Goal: Understand process/instructions: Learn how to perform a task or action

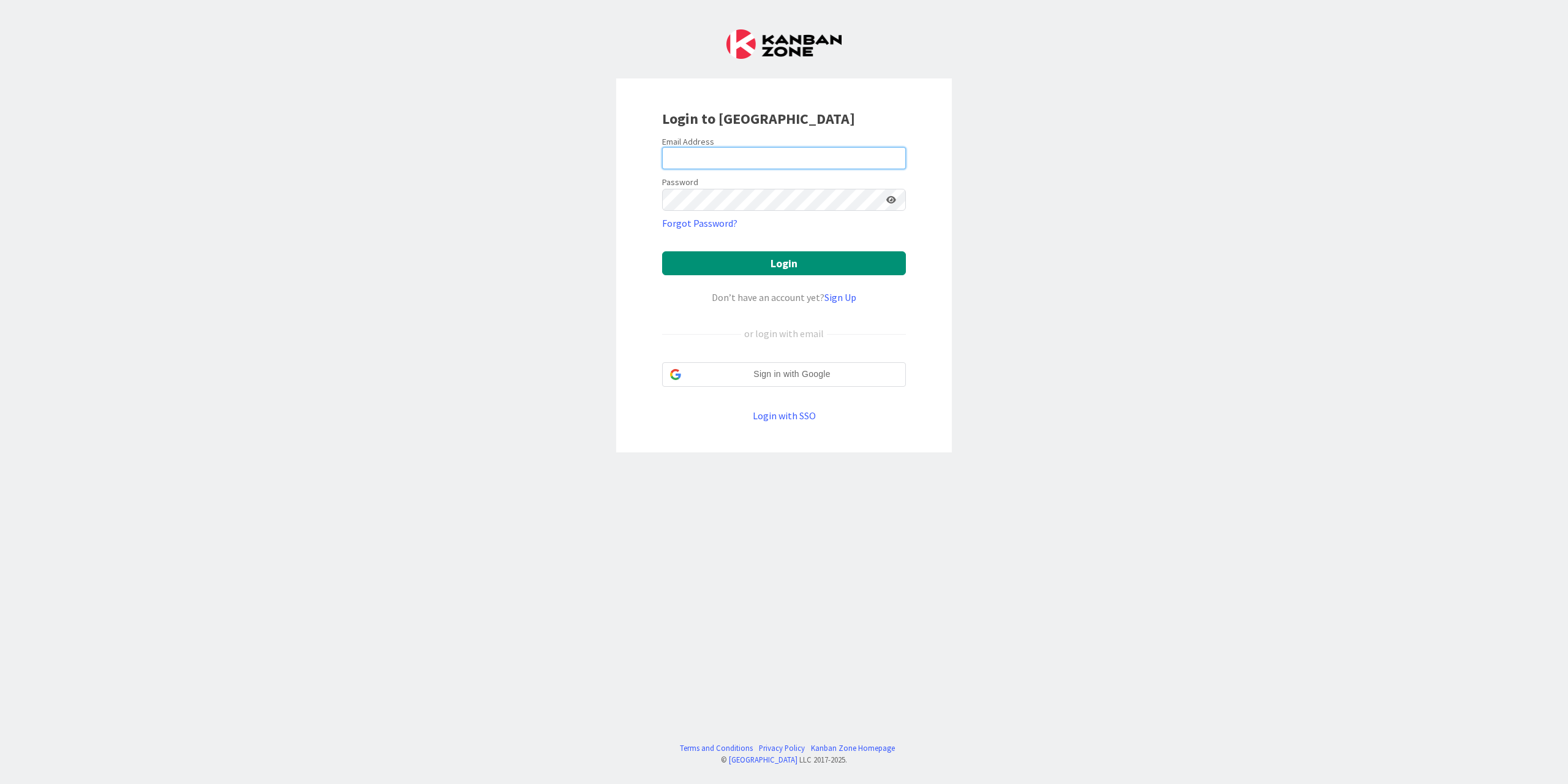
click at [737, 158] on input "email" at bounding box center [784, 158] width 244 height 22
type input "[EMAIL_ADDRESS][DOMAIN_NAME]"
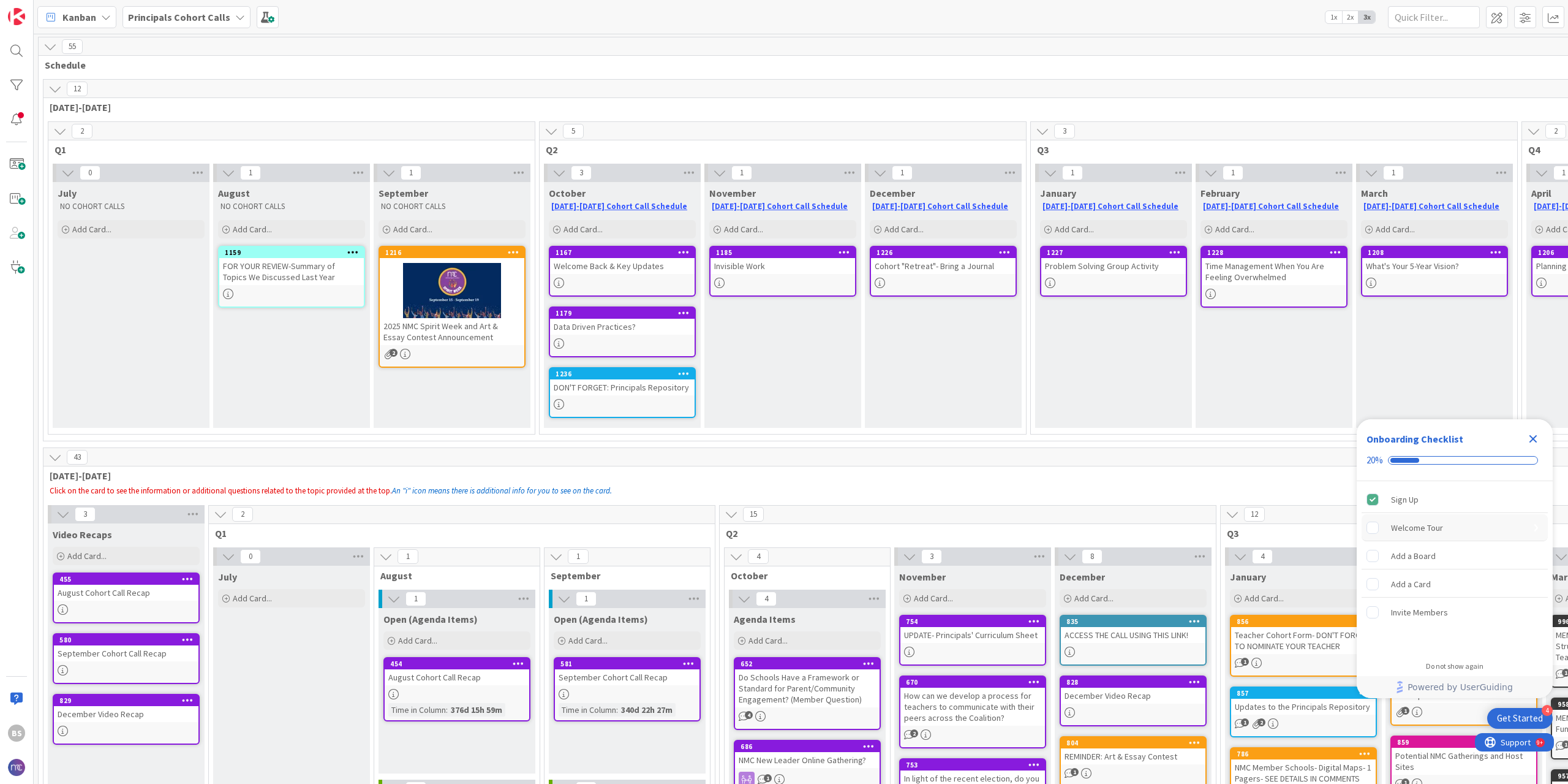
click at [1446, 527] on div "Welcome Tour" at bounding box center [1455, 527] width 186 height 27
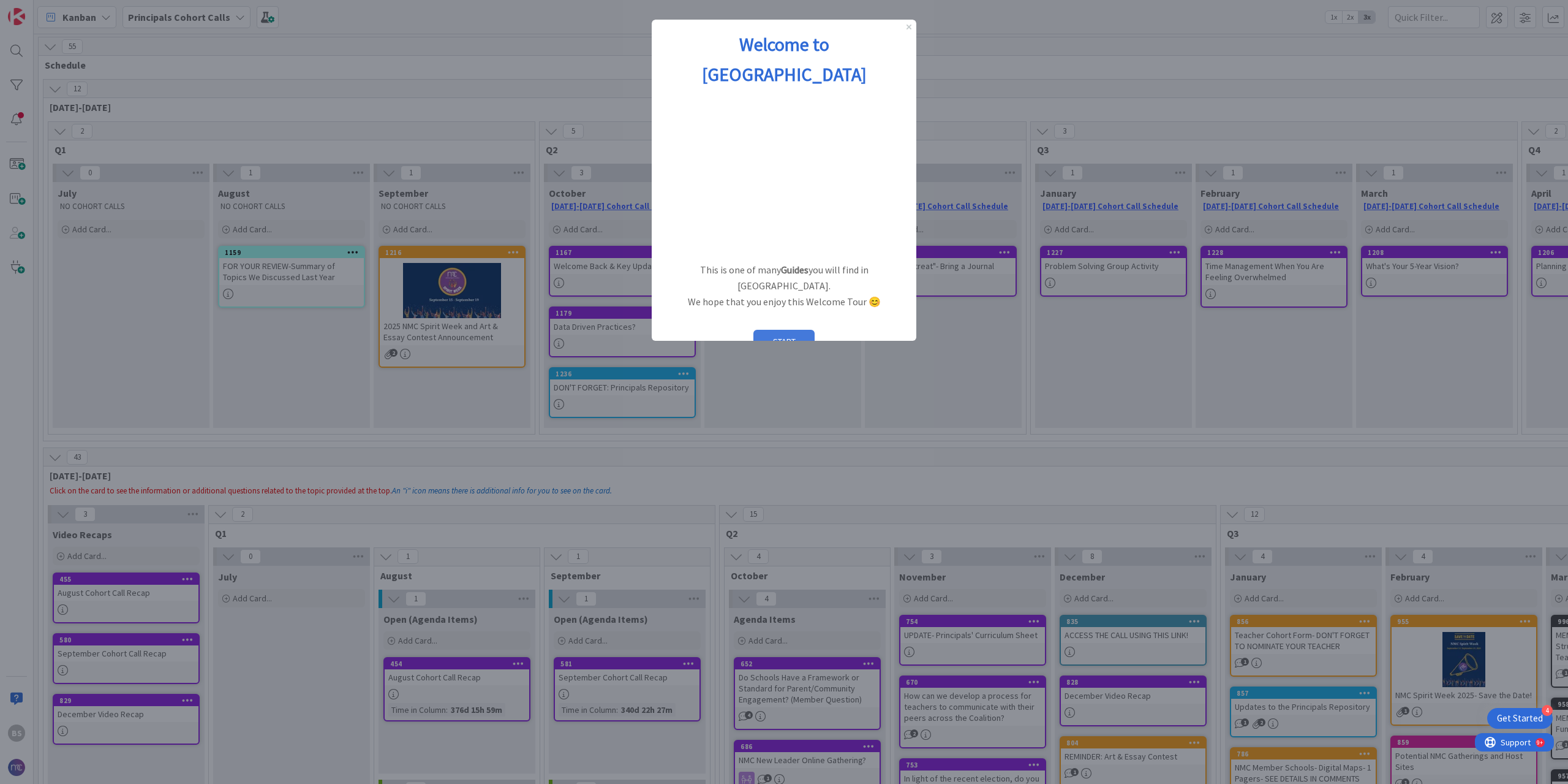
click at [800, 330] on button "START" at bounding box center [784, 341] width 61 height 23
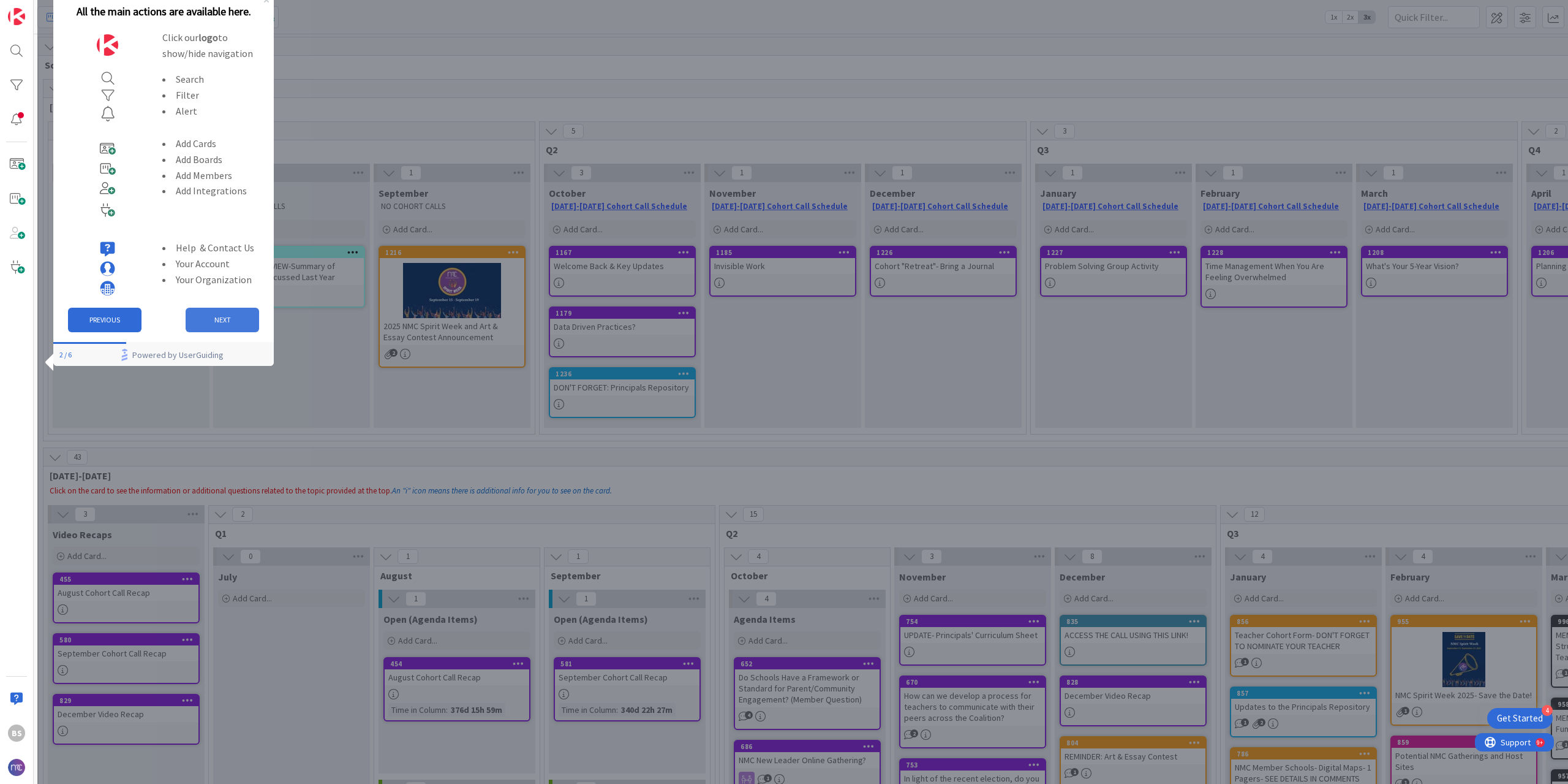
click at [214, 327] on button "NEXT" at bounding box center [222, 319] width 73 height 24
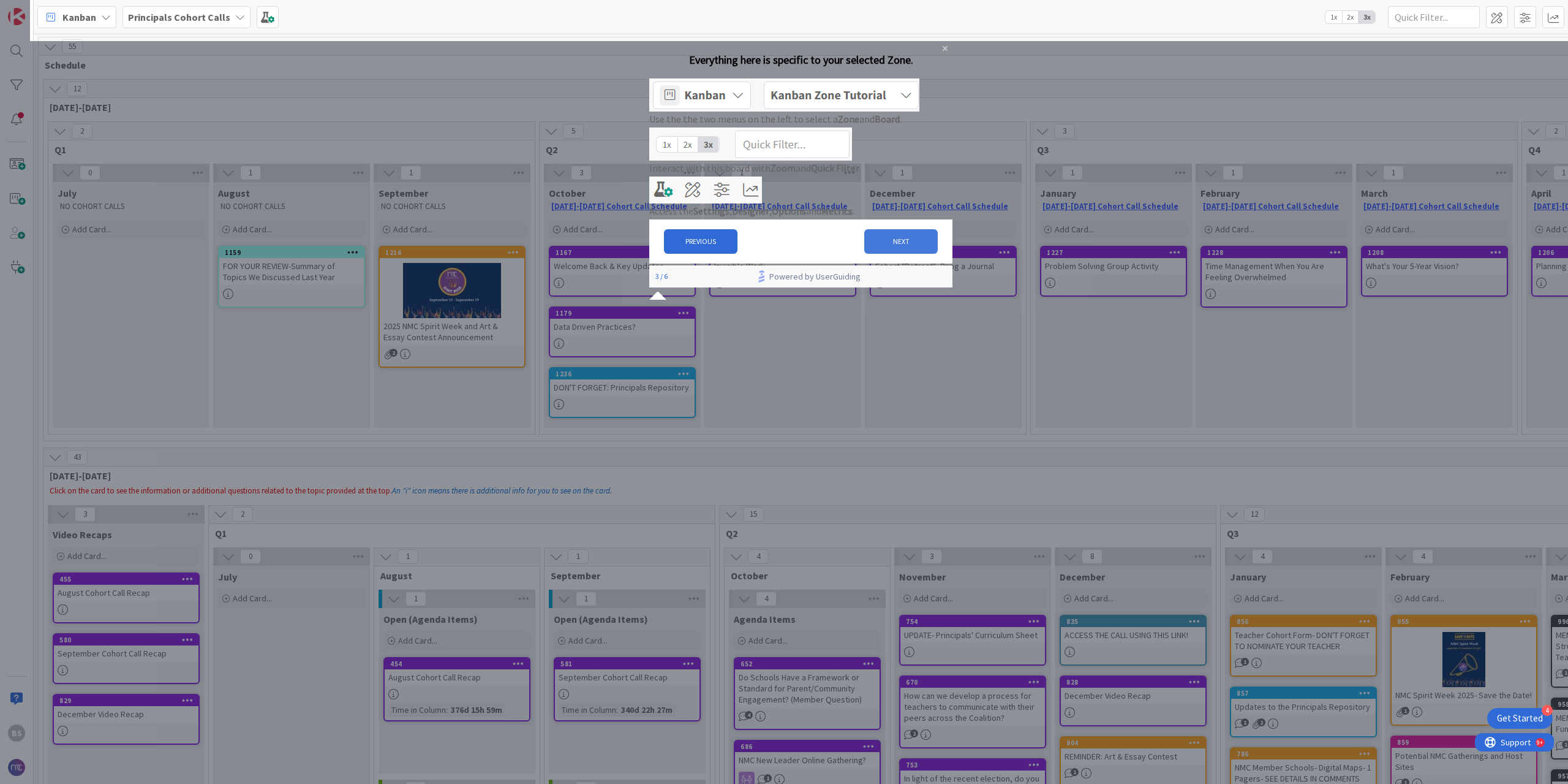
click at [883, 254] on button "NEXT" at bounding box center [901, 241] width 73 height 24
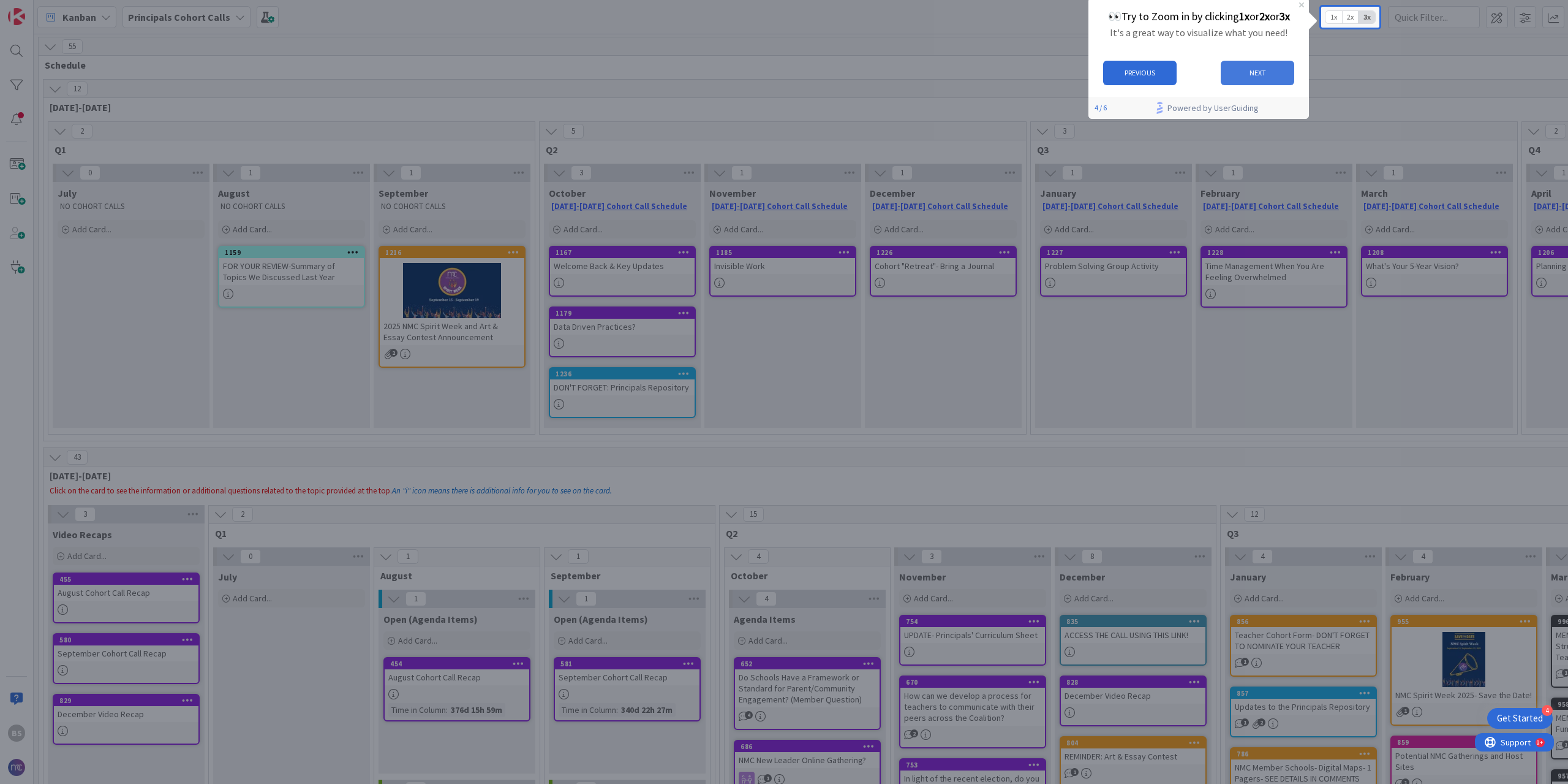
click at [1250, 67] on button "NEXT" at bounding box center [1258, 73] width 73 height 24
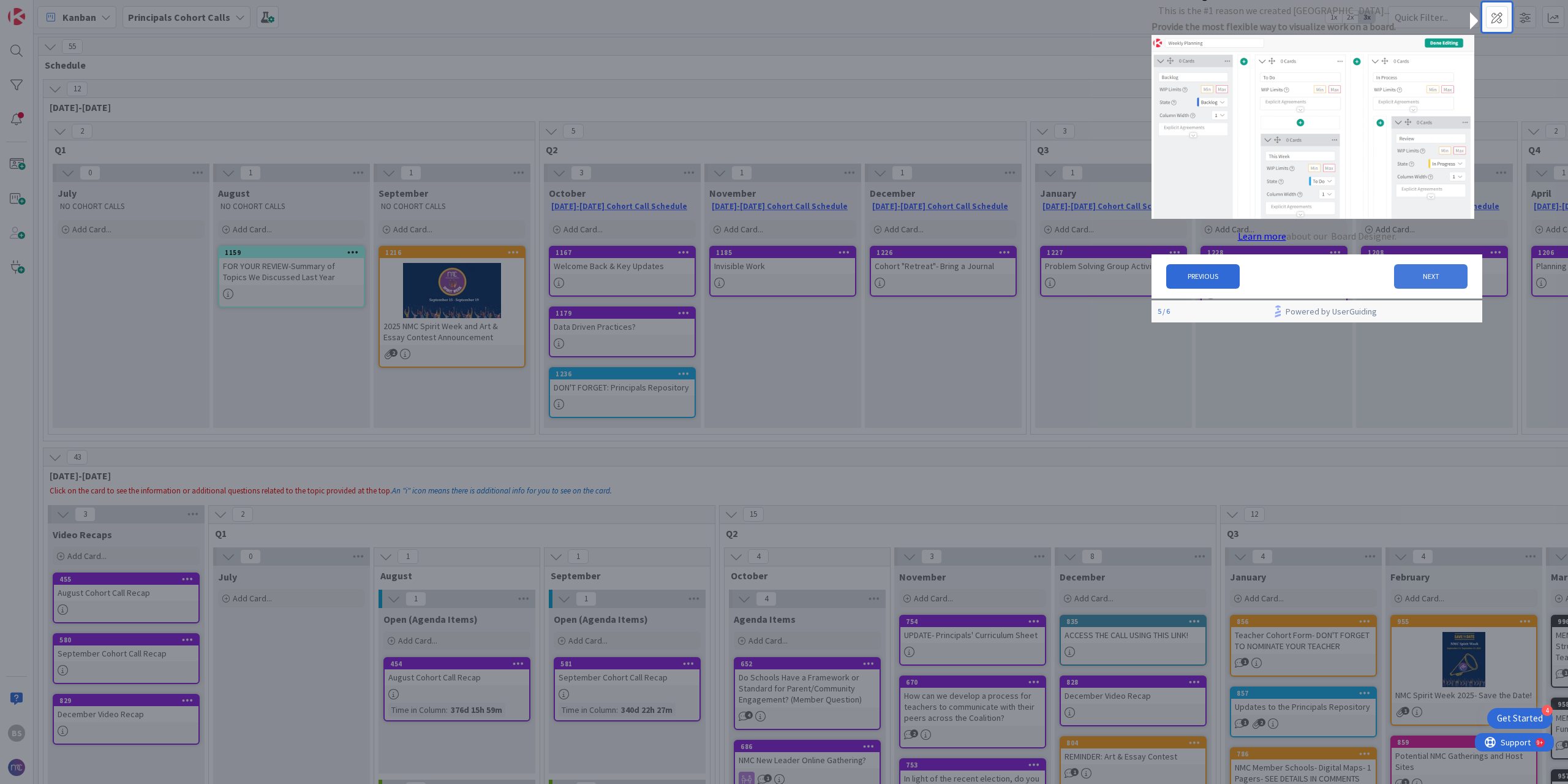
click at [1434, 280] on button "NEXT" at bounding box center [1431, 276] width 73 height 24
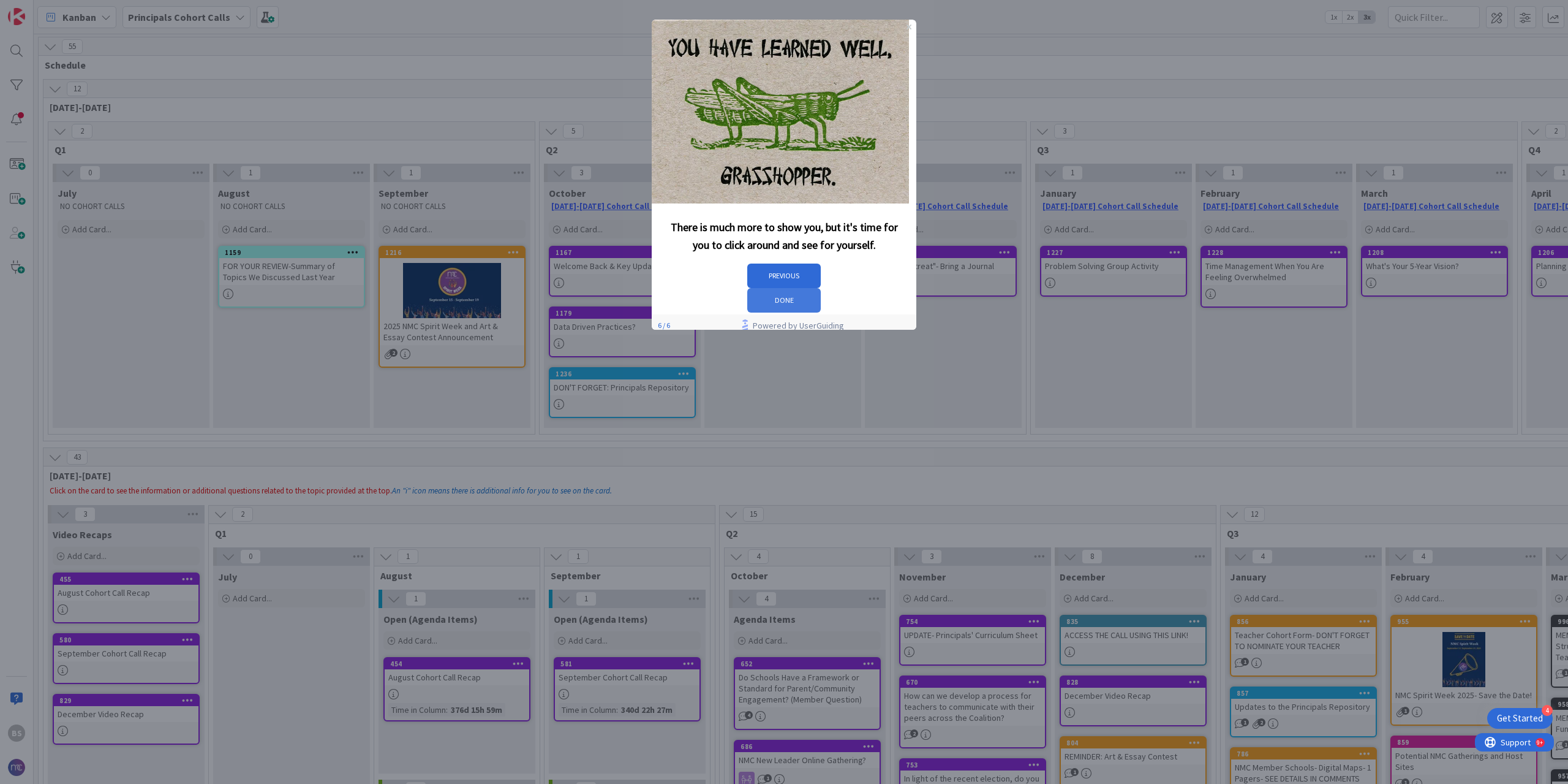
click at [821, 288] on button "DONE" at bounding box center [784, 300] width 73 height 24
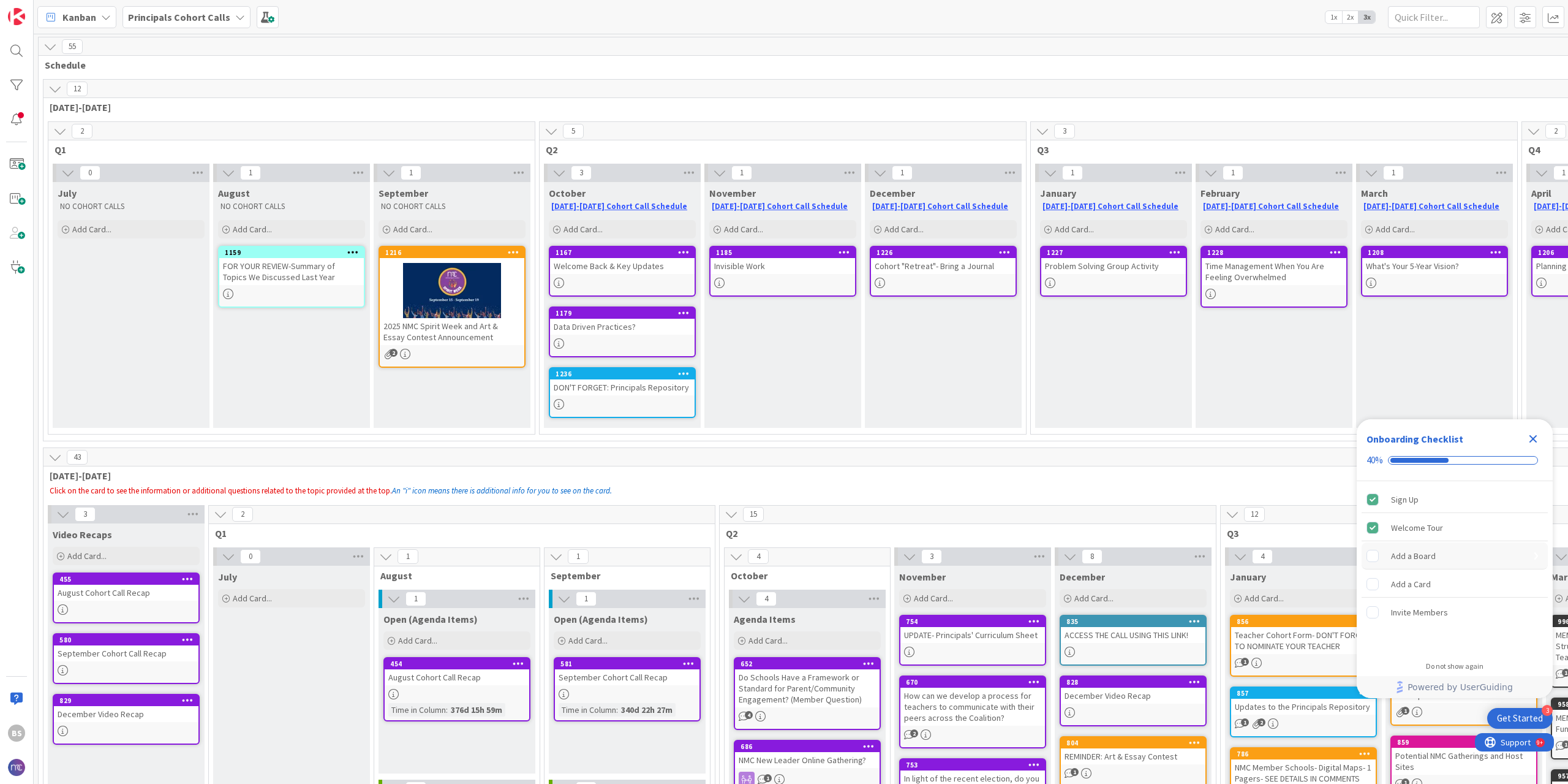
click at [1410, 562] on div "Add a Board" at bounding box center [1413, 556] width 45 height 15
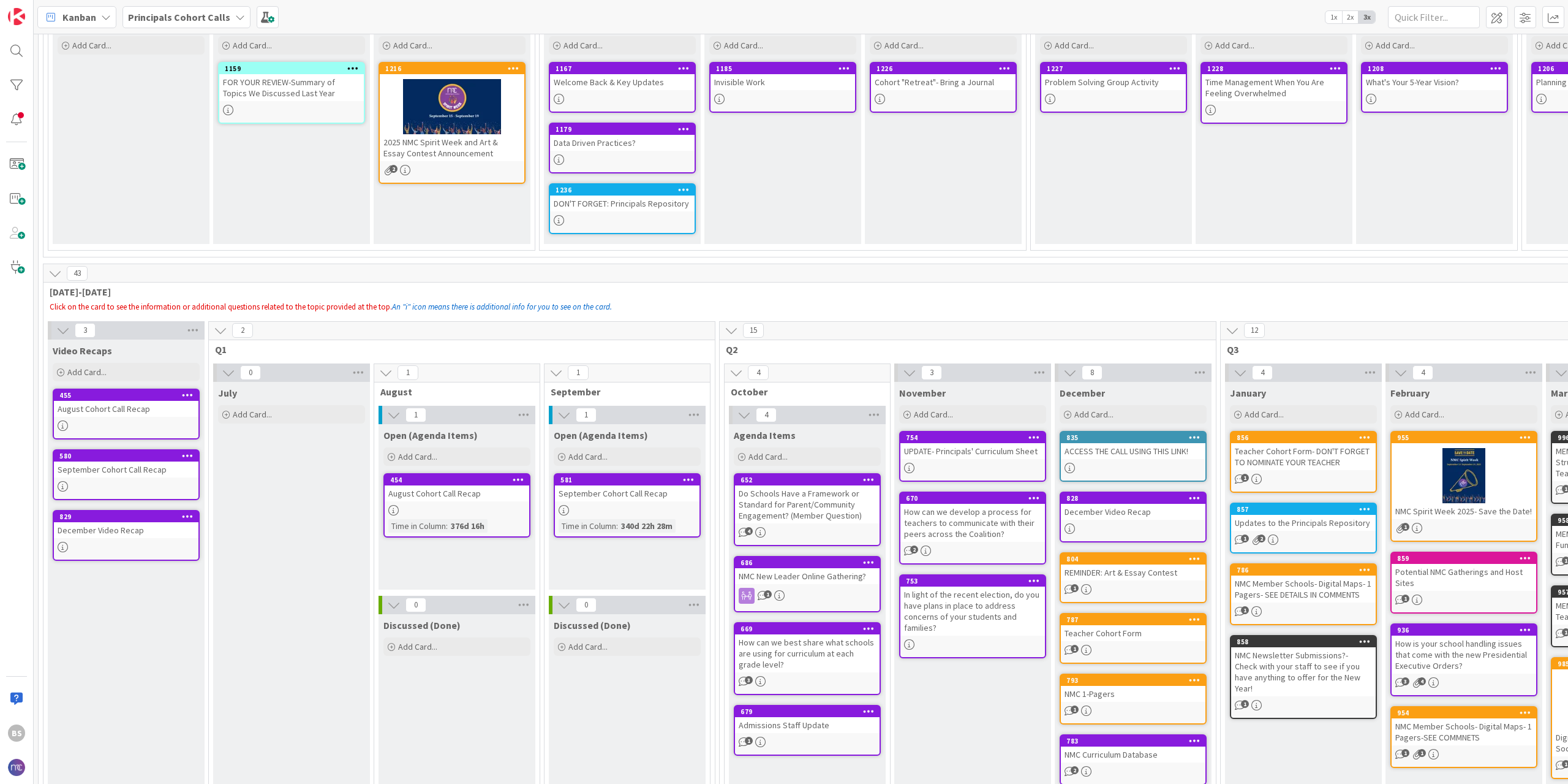
click at [54, 272] on icon at bounding box center [55, 273] width 13 height 13
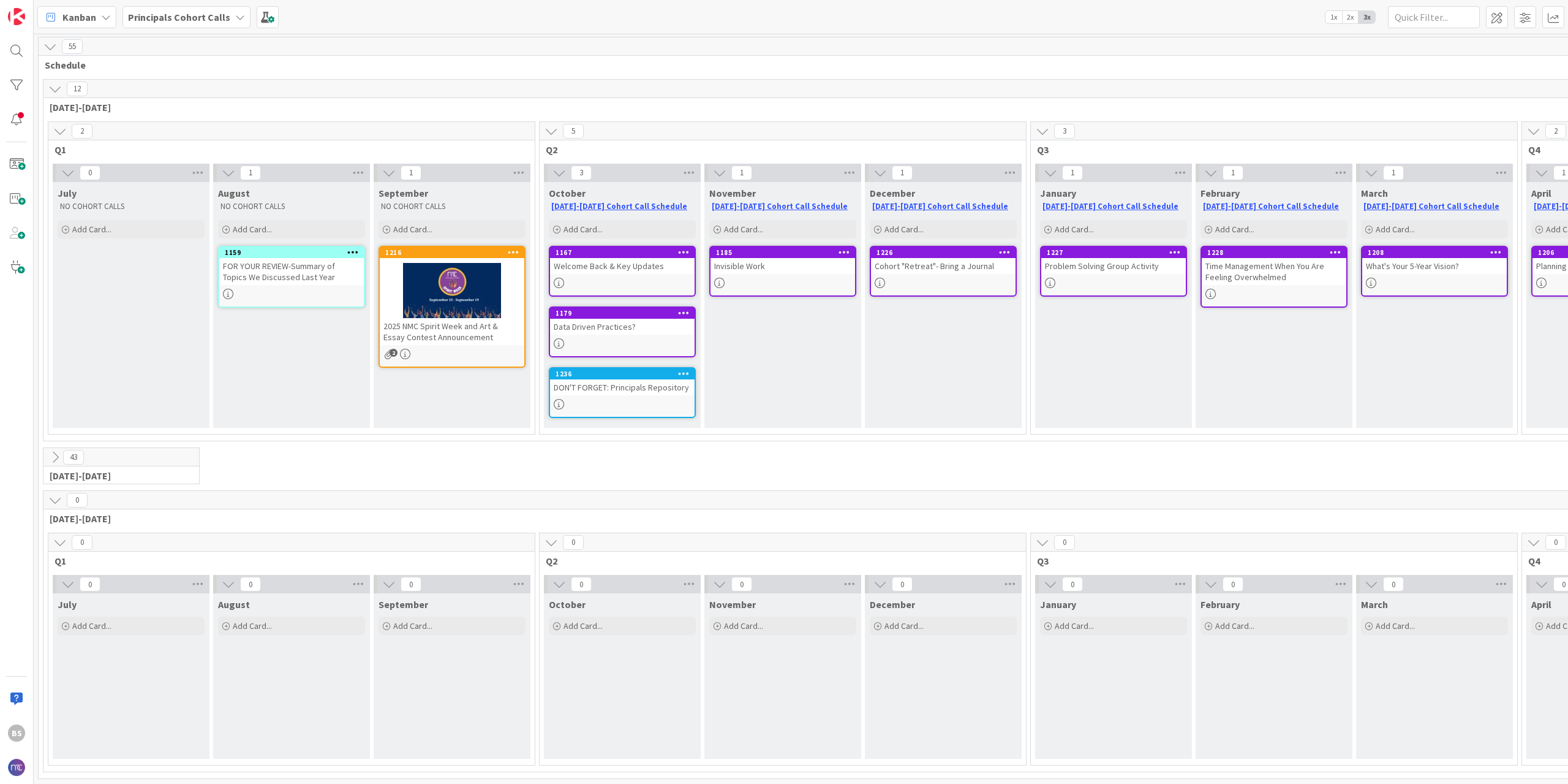
click at [274, 263] on div "FOR YOUR REVIEW-Summary of Topics We Discussed Last Year" at bounding box center [291, 271] width 145 height 27
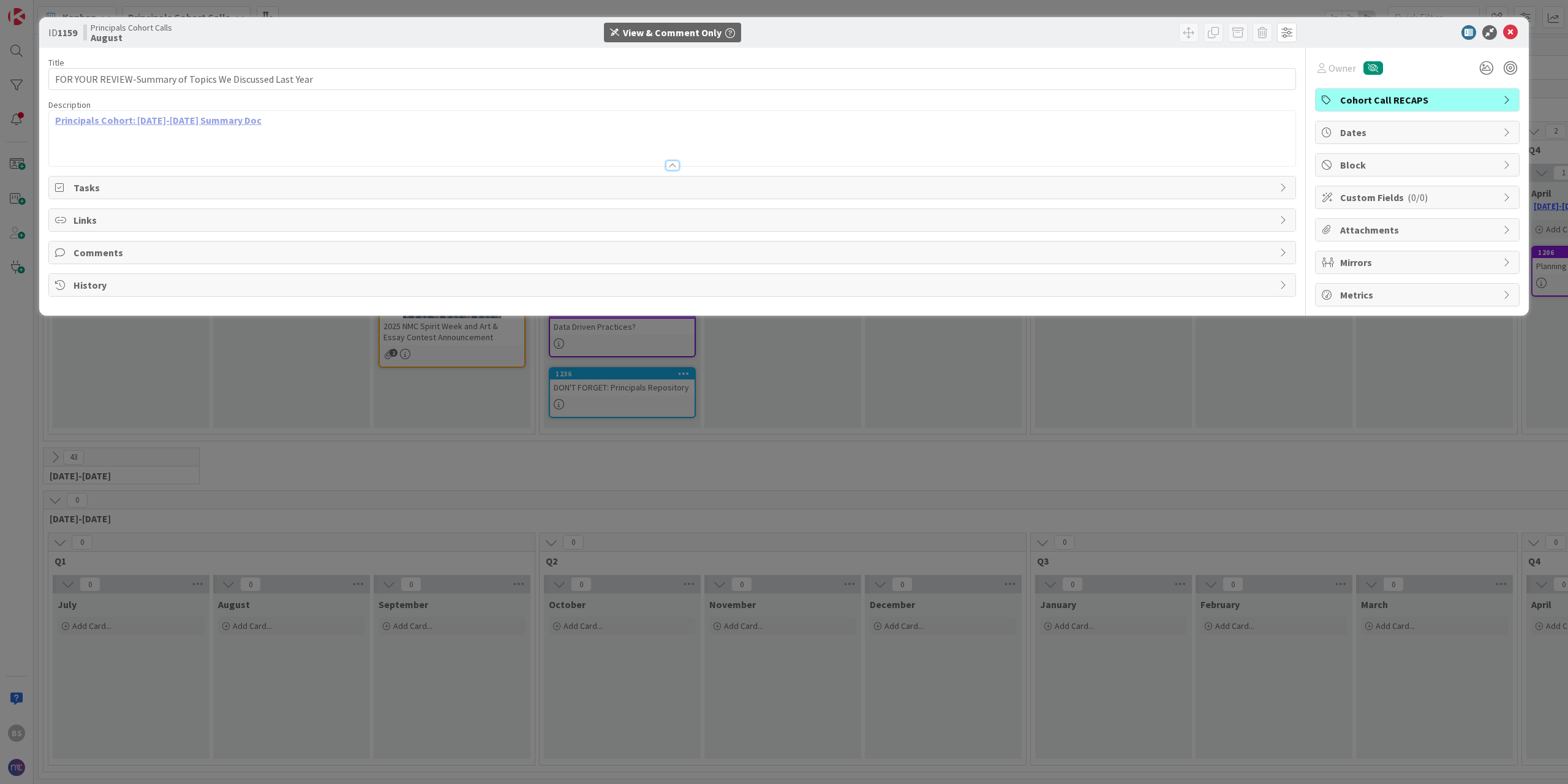
click at [106, 123] on link "Principals Cohort: [DATE]-[DATE] Summary Doc" at bounding box center [158, 120] width 206 height 12
